Goal: Check status

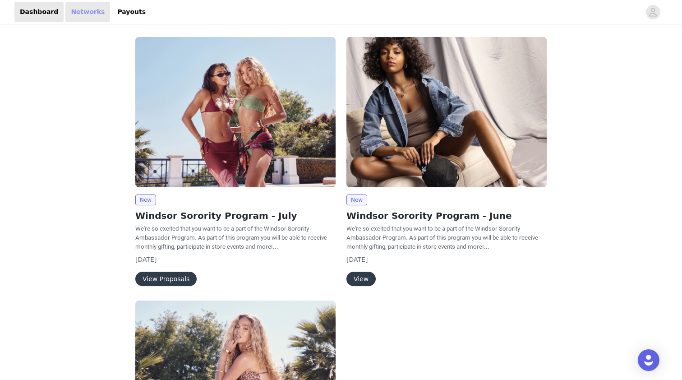
click at [83, 16] on link "Networks" at bounding box center [87, 12] width 45 height 20
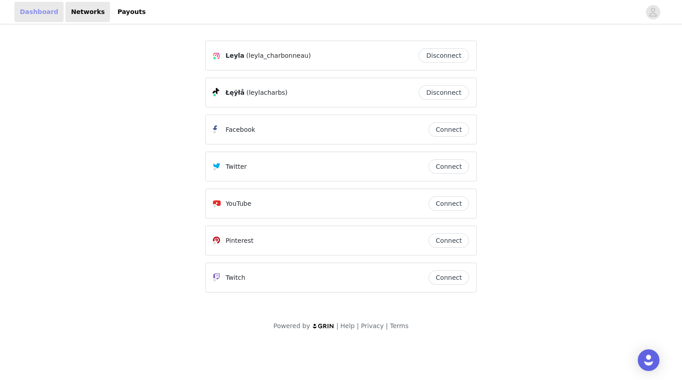
click at [41, 7] on link "Dashboard" at bounding box center [38, 12] width 49 height 20
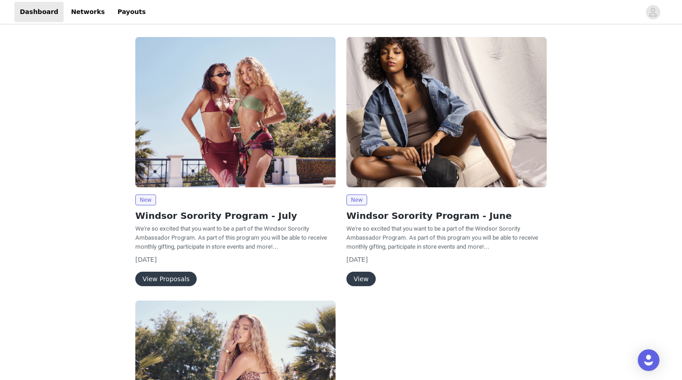
click at [168, 277] on button "View Proposals" at bounding box center [165, 278] width 61 height 14
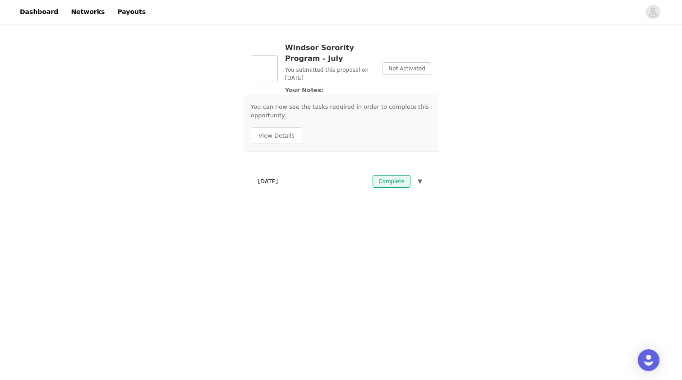
click at [334, 70] on span "Not Activated" at bounding box center [406, 68] width 49 height 13
drag, startPoint x: 355, startPoint y: 71, endPoint x: 339, endPoint y: 66, distance: 16.5
click at [334, 66] on p "You submitted this proposal on [DATE]" at bounding box center [330, 74] width 90 height 16
click at [334, 78] on p "You submitted this proposal on [DATE]" at bounding box center [330, 74] width 90 height 16
drag, startPoint x: 325, startPoint y: 84, endPoint x: 302, endPoint y: 56, distance: 36.2
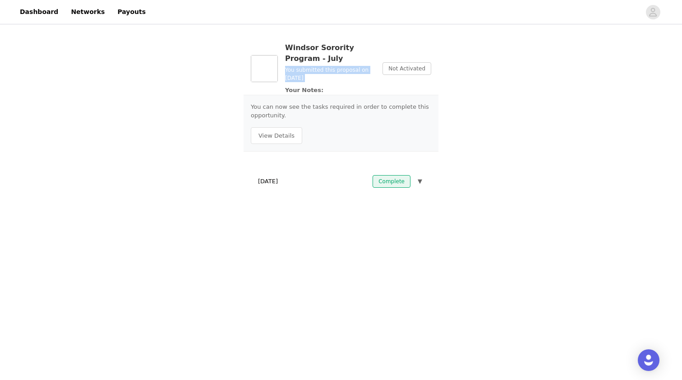
click at [302, 56] on div "Windsor Sorority Program - July You submitted this proposal on [DATE] Your Note…" at bounding box center [330, 68] width 90 height 52
click at [302, 56] on h3 "Windsor Sorority Program - July" at bounding box center [330, 53] width 90 height 22
click at [334, 181] on button "▼" at bounding box center [420, 181] width 8 height 13
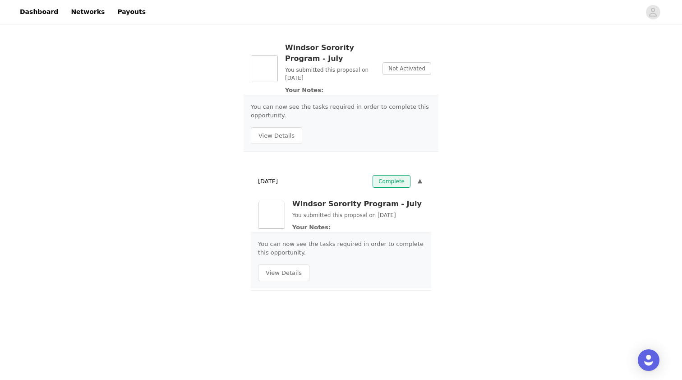
click at [334, 181] on button "▼" at bounding box center [420, 181] width 8 height 13
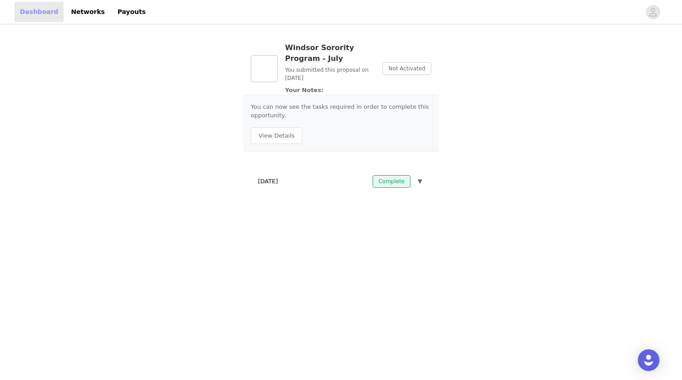
click at [47, 7] on link "Dashboard" at bounding box center [38, 12] width 49 height 20
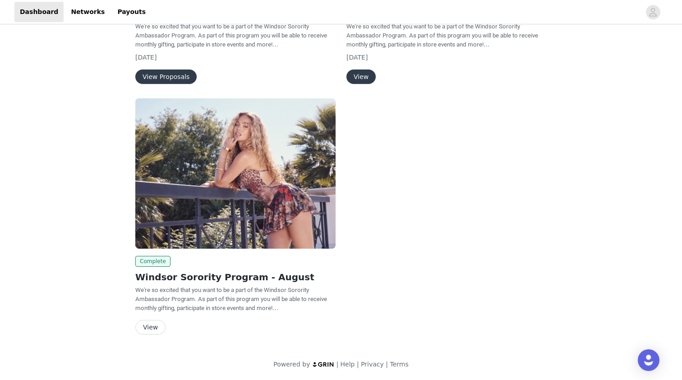
scroll to position [202, 0]
